Goal: Transaction & Acquisition: Book appointment/travel/reservation

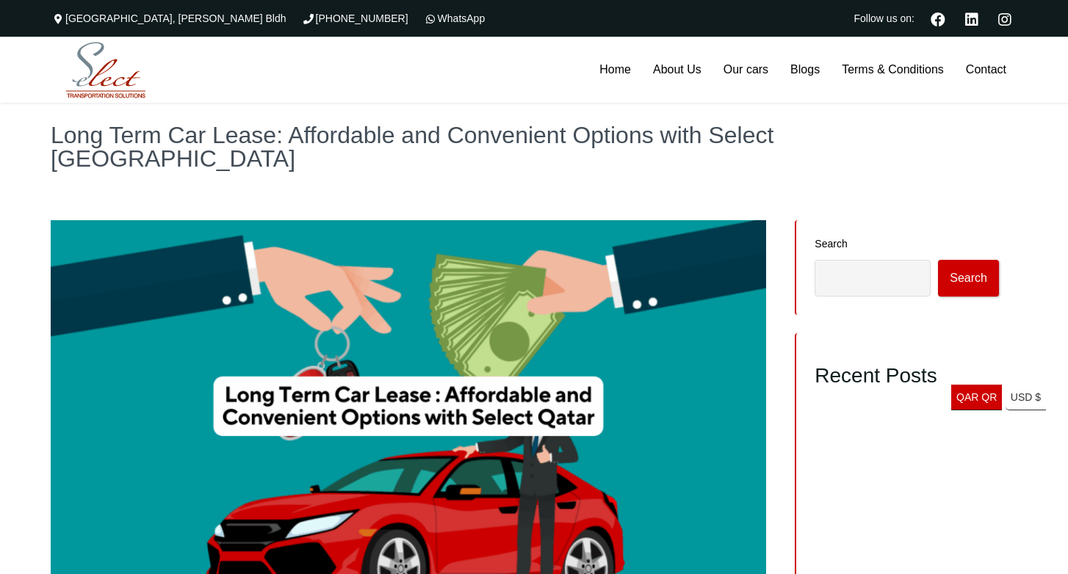
scroll to position [1, 0]
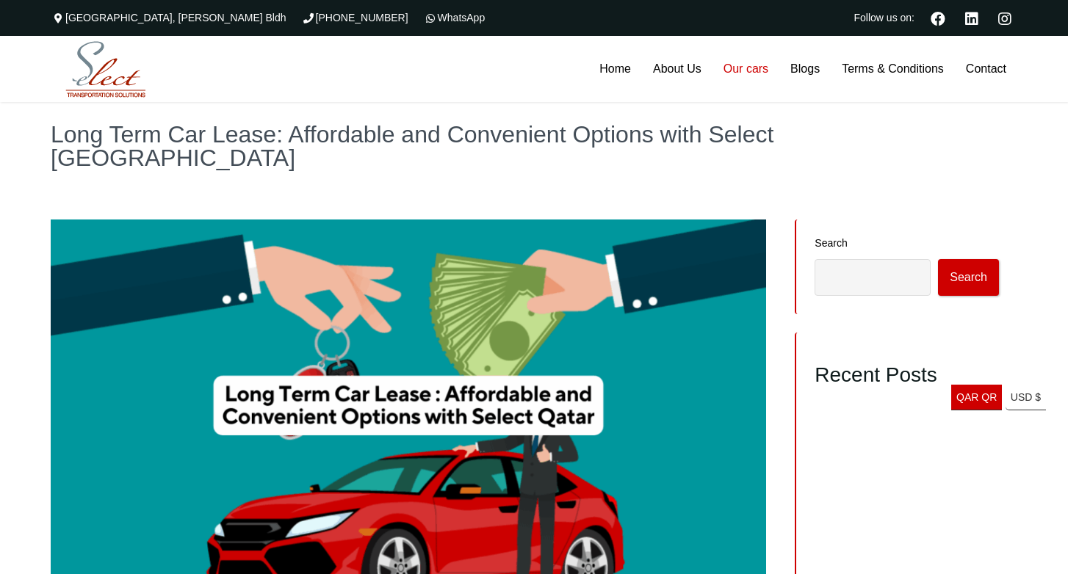
click at [737, 72] on link "Our cars" at bounding box center [745, 69] width 67 height 66
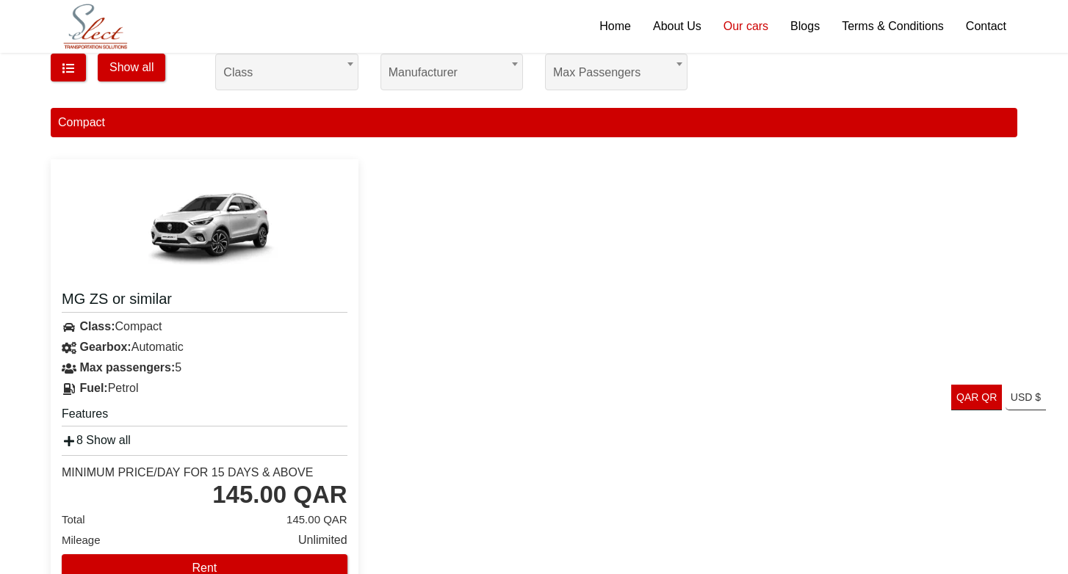
scroll to position [203, 0]
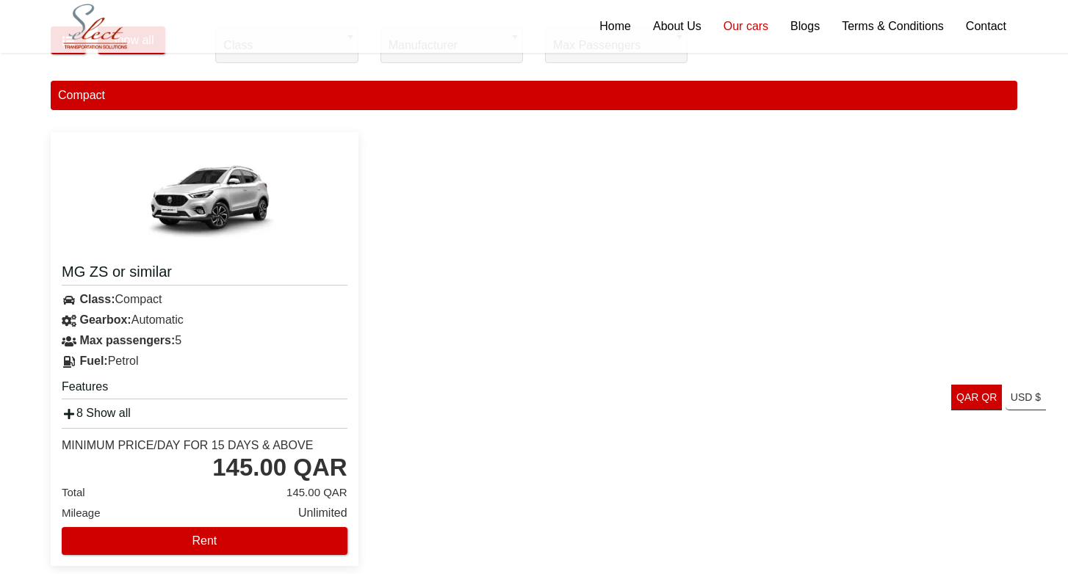
click at [207, 205] on img at bounding box center [204, 198] width 176 height 110
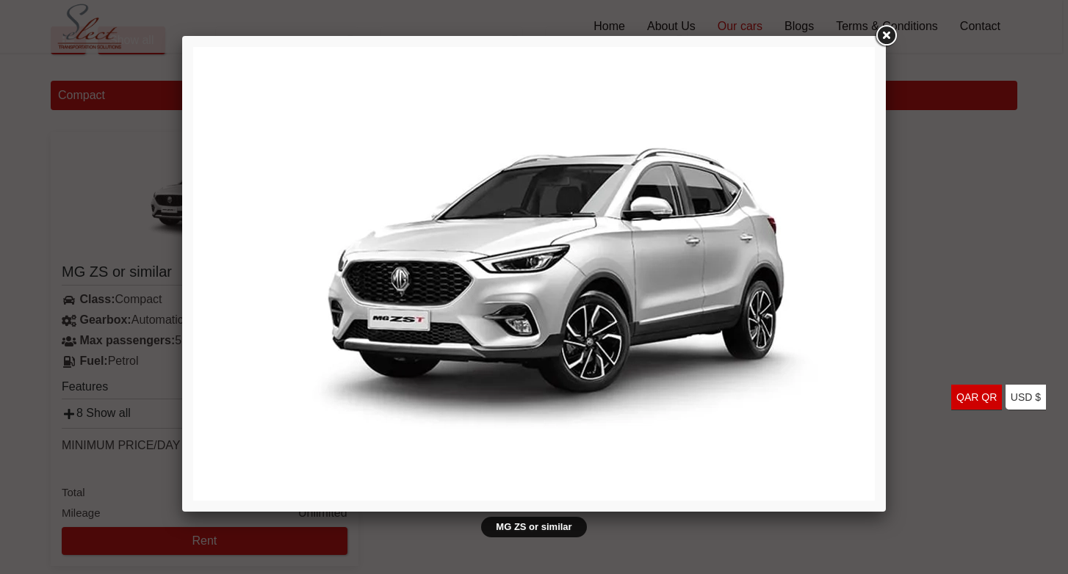
click at [879, 38] on link at bounding box center [885, 36] width 26 height 26
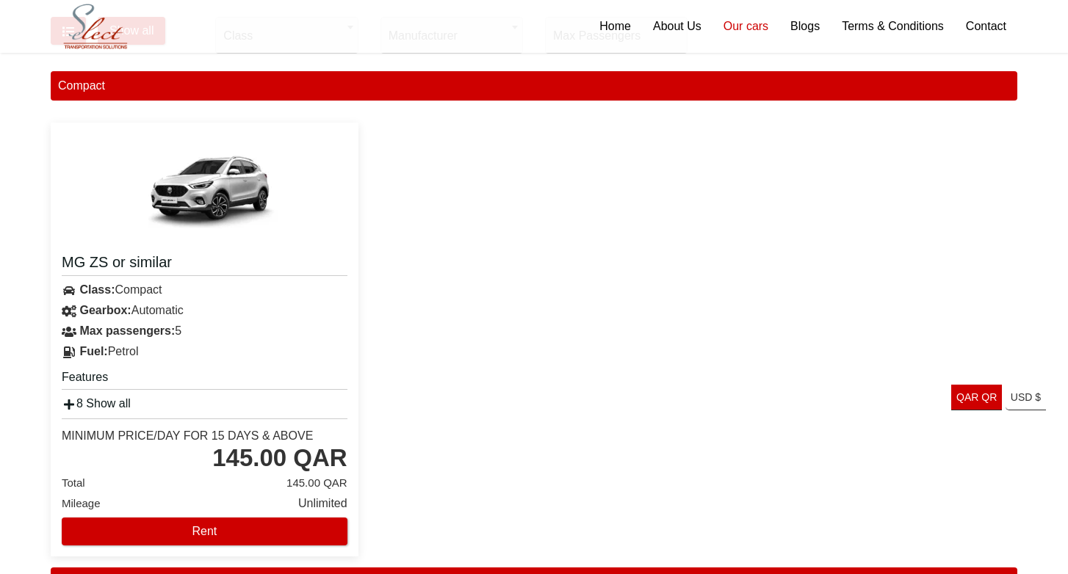
scroll to position [223, 0]
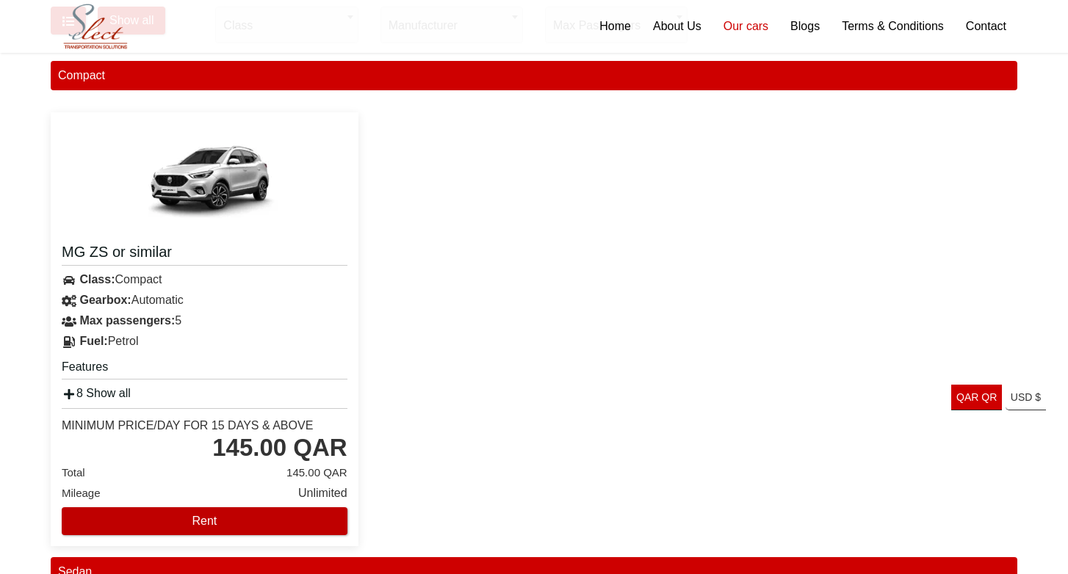
click at [184, 520] on button "Rent" at bounding box center [205, 521] width 286 height 28
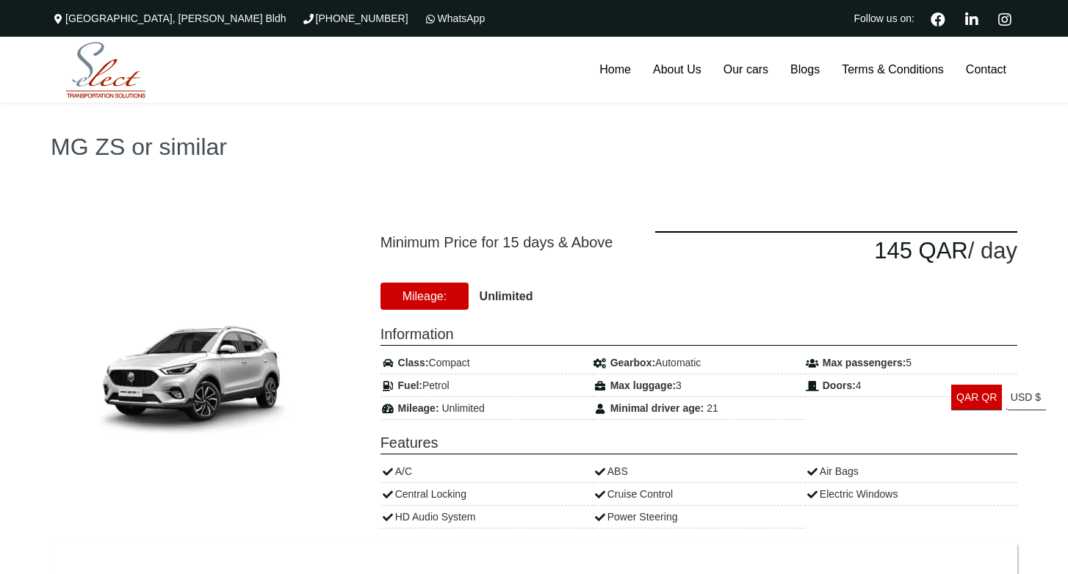
type input "********"
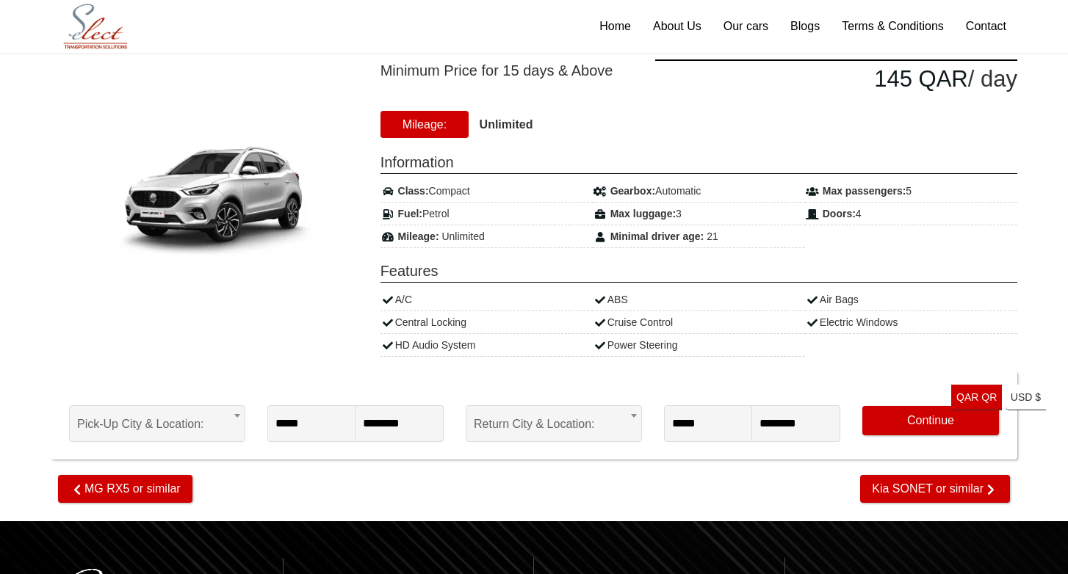
scroll to position [129, 0]
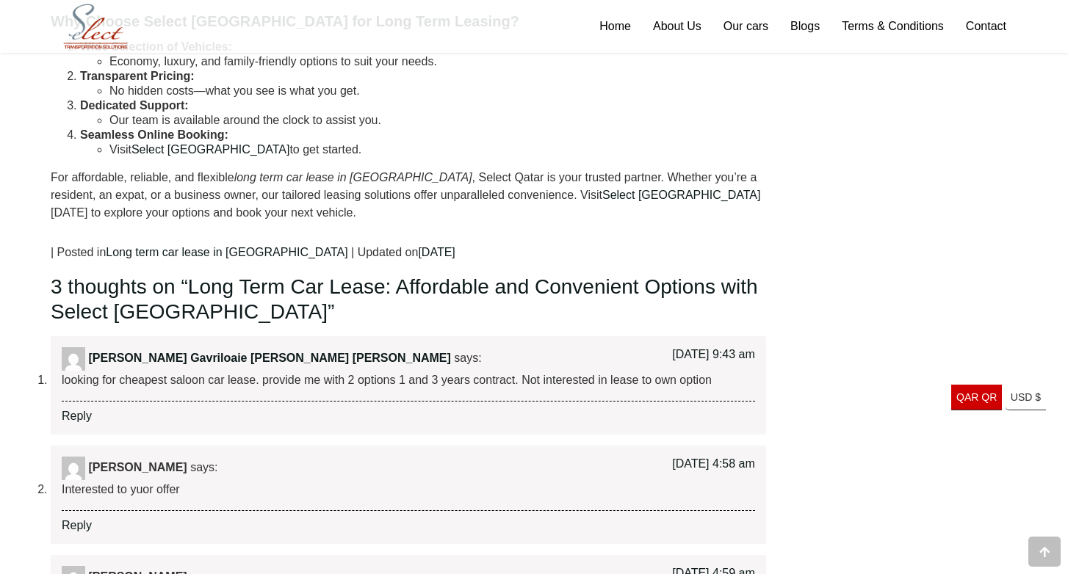
scroll to position [1801, 0]
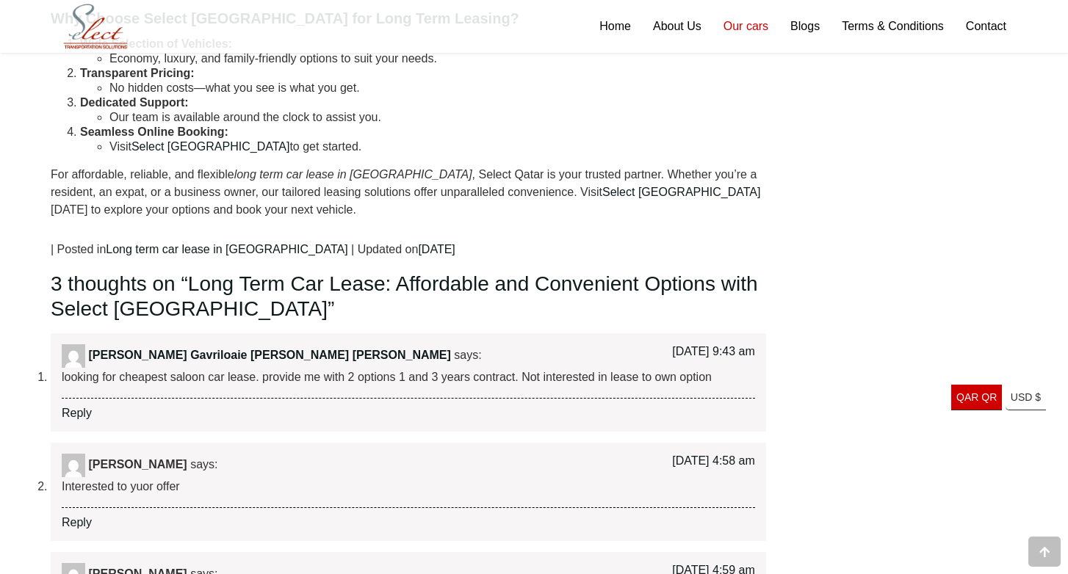
click at [767, 38] on link "Our cars" at bounding box center [745, 26] width 67 height 53
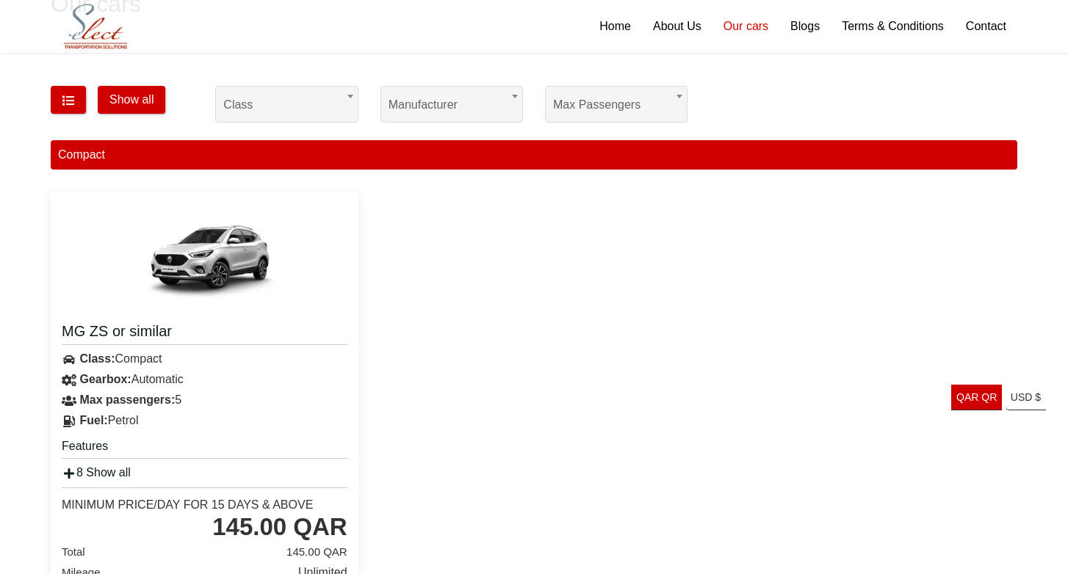
scroll to position [140, 0]
